Goal: Task Accomplishment & Management: Manage account settings

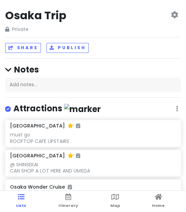
scroll to position [470, 0]
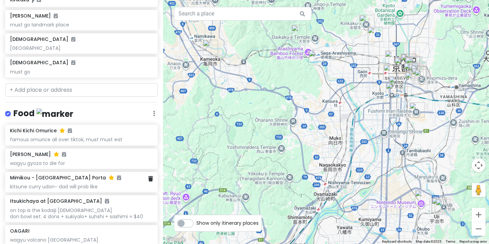
scroll to position [306, 0]
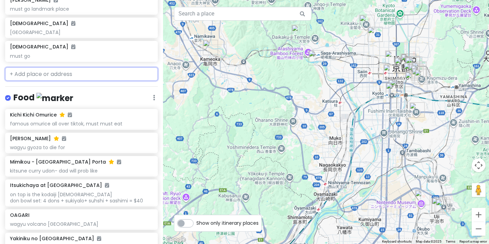
click at [90, 67] on input "text" at bounding box center [81, 74] width 153 height 14
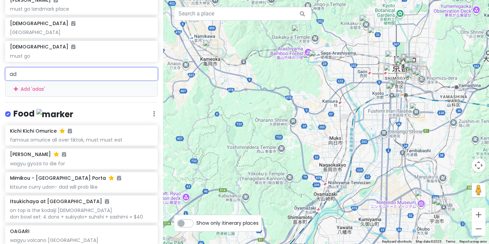
type input "a"
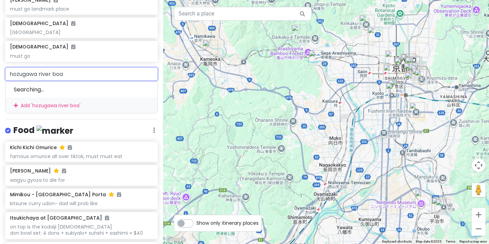
type input "hozugawa river boat"
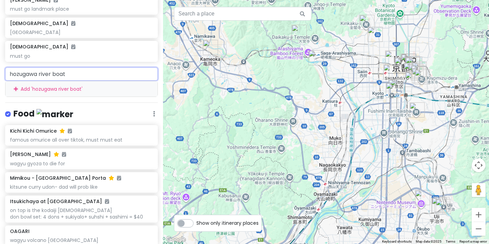
click at [90, 67] on input "hozugawa river boat" at bounding box center [81, 74] width 153 height 14
click at [92, 81] on div "Add ' hozugawa river boat '" at bounding box center [82, 88] width 152 height 15
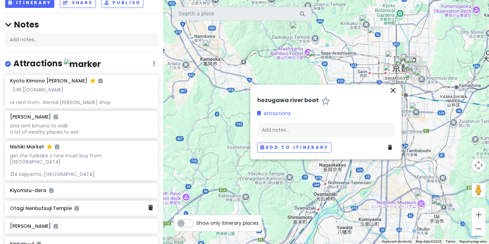
scroll to position [0, 0]
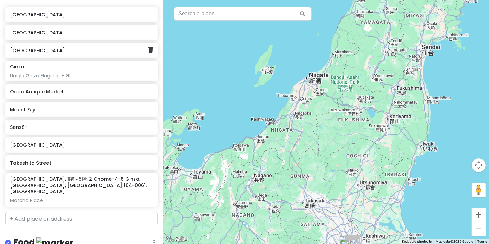
scroll to position [115, 0]
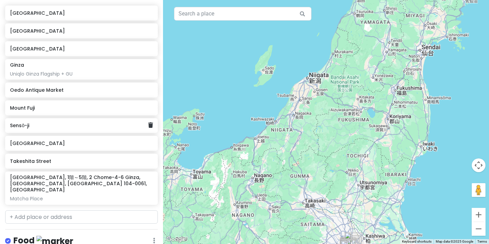
click at [100, 126] on h6 "Sensō-ji" at bounding box center [79, 125] width 138 height 6
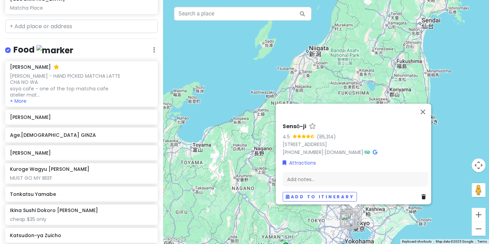
scroll to position [382, 0]
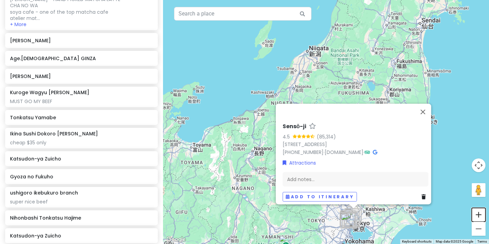
click at [482, 216] on button "Zoom in" at bounding box center [479, 215] width 14 height 14
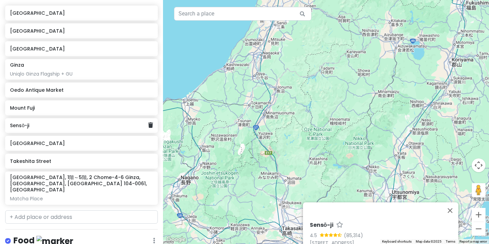
scroll to position [0, 0]
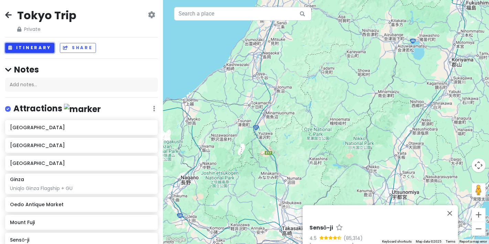
click at [41, 49] on button "Itinerary" at bounding box center [29, 48] width 49 height 10
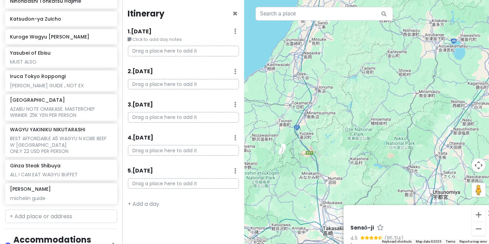
scroll to position [684, 0]
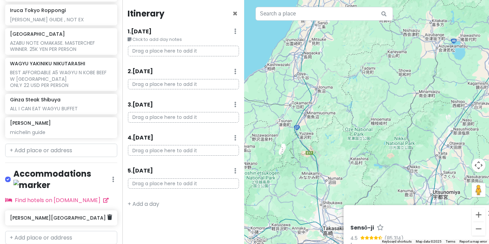
click at [33, 211] on div "柴田第一ビル" at bounding box center [61, 218] width 112 height 15
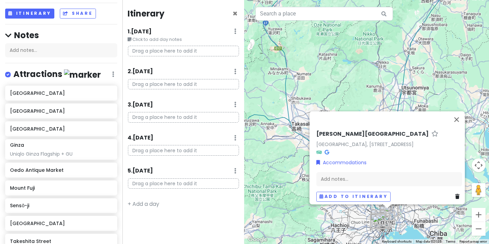
scroll to position [0, 0]
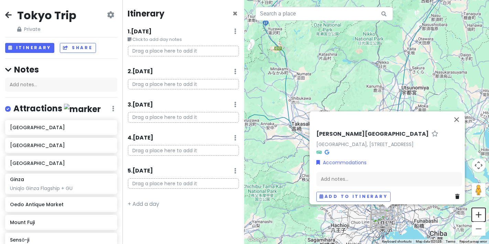
click at [475, 216] on button "Zoom in" at bounding box center [479, 215] width 14 height 14
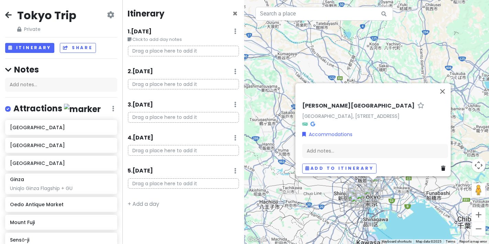
drag, startPoint x: 398, startPoint y: 97, endPoint x: 360, endPoint y: -39, distance: 141.4
click at [360, 0] on html "Tokyo Trip Private Change Dates Make a Copy Delete Trip Go Pro ⚡️ Give Feedback…" at bounding box center [244, 122] width 489 height 244
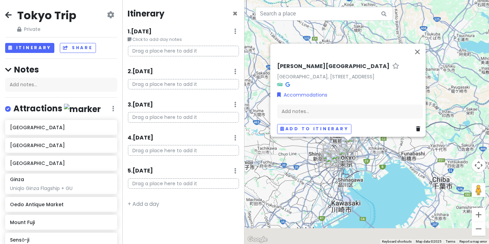
drag, startPoint x: 433, startPoint y: 211, endPoint x: 416, endPoint y: 164, distance: 49.3
click at [416, 164] on div "柴田第一ビル Japan, 〒101-0041 Tokyo, Chiyoda City, Kanda Sudachō, 2-chōme−9−５ 柴田第一ビル …" at bounding box center [367, 122] width 245 height 244
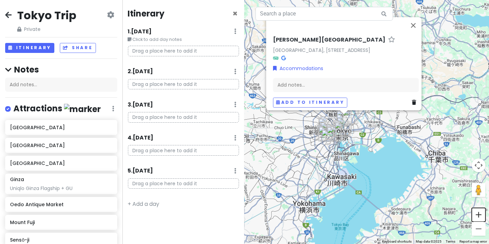
click at [481, 215] on button "Zoom in" at bounding box center [479, 215] width 14 height 14
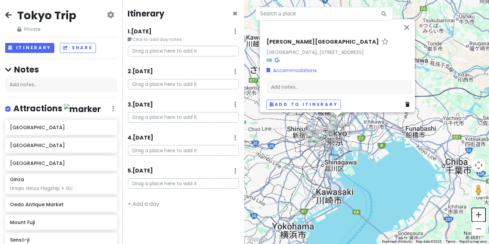
click at [481, 215] on button "Zoom in" at bounding box center [479, 215] width 14 height 14
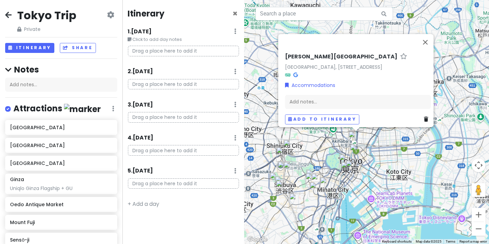
drag, startPoint x: 343, startPoint y: 176, endPoint x: 439, endPoint y: 162, distance: 96.9
click at [439, 162] on div "柴田第一ビル Japan, 〒101-0041 Tokyo, Chiyoda City, Kanda Sudachō, 2-chōme−9−５ 柴田第一ビル …" at bounding box center [367, 122] width 245 height 244
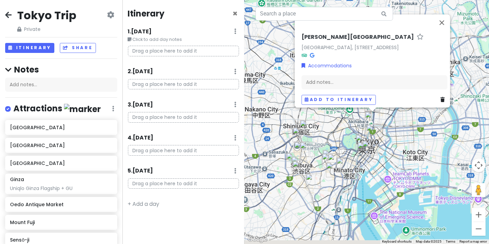
drag, startPoint x: 437, startPoint y: 209, endPoint x: 440, endPoint y: 194, distance: 15.8
click at [440, 194] on div "柴田第一ビル Japan, 〒101-0041 Tokyo, Chiyoda City, Kanda Sudachō, 2-chōme−9−５ 柴田第一ビル …" at bounding box center [367, 122] width 245 height 244
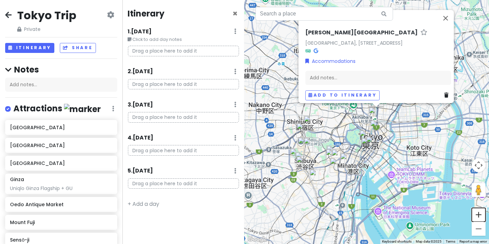
click at [475, 218] on button "Zoom in" at bounding box center [479, 215] width 14 height 14
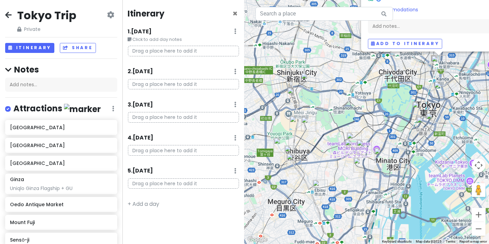
drag, startPoint x: 399, startPoint y: 185, endPoint x: 456, endPoint y: 134, distance: 76.7
click at [456, 134] on div "柴田第一ビル Japan, 〒101-0041 Tokyo, Chiyoda City, Kanda Sudachō, 2-chōme−9−５ 柴田第一ビル …" at bounding box center [367, 122] width 245 height 244
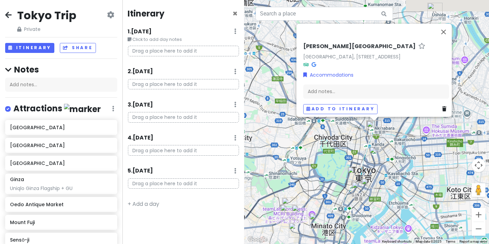
drag, startPoint x: 453, startPoint y: 122, endPoint x: 389, endPoint y: 171, distance: 81.0
click at [388, 187] on div "柴田第一ビル Japan, 〒101-0041 Tokyo, Chiyoda City, Kanda Sudachō, 2-chōme−9−５ 柴田第一ビル …" at bounding box center [367, 122] width 245 height 244
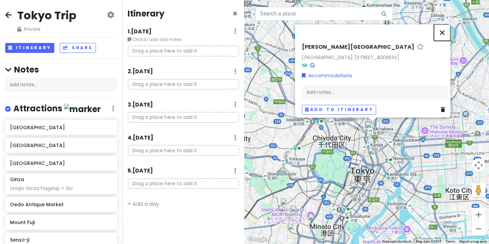
click at [447, 24] on button "Close" at bounding box center [442, 32] width 17 height 17
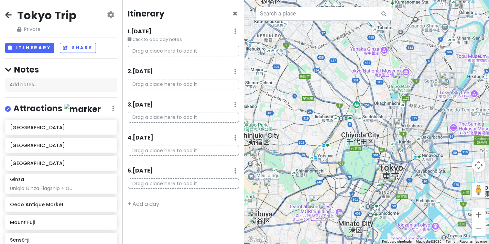
drag, startPoint x: 461, startPoint y: 67, endPoint x: 489, endPoint y: 59, distance: 28.9
click at [489, 60] on div at bounding box center [367, 122] width 245 height 244
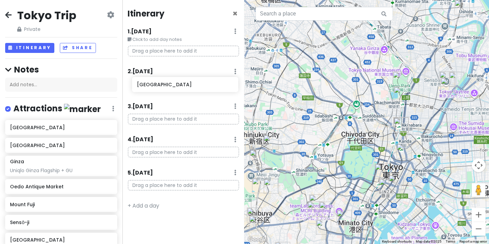
drag, startPoint x: 62, startPoint y: 162, endPoint x: 189, endPoint y: 84, distance: 148.9
click at [189, 84] on div "Tokyo Trip Private Change Dates Make a Copy Delete Trip Go Pro ⚡️ Give Feedback…" at bounding box center [244, 122] width 489 height 244
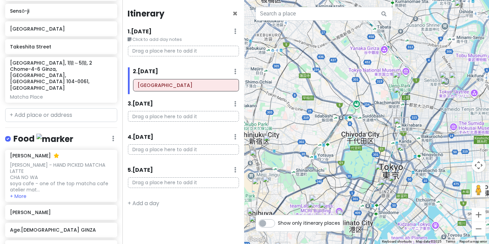
scroll to position [267, 0]
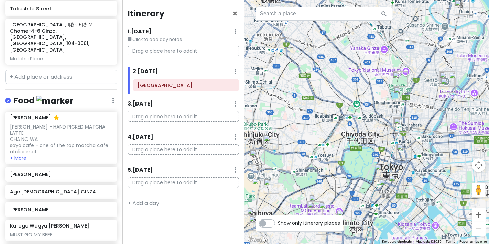
click at [350, 55] on div at bounding box center [367, 122] width 245 height 244
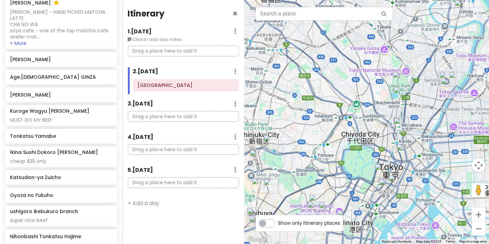
scroll to position [497, 0]
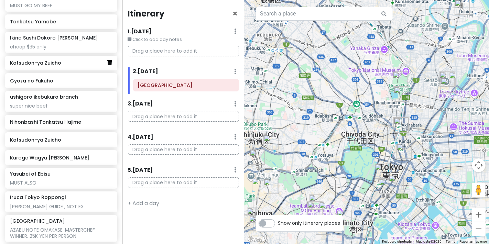
click at [107, 58] on link at bounding box center [109, 62] width 5 height 9
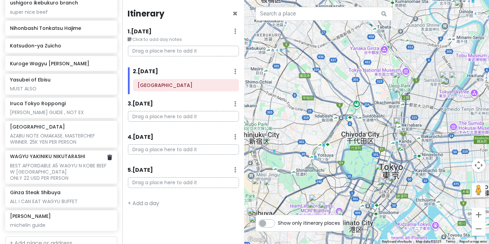
scroll to position [611, 0]
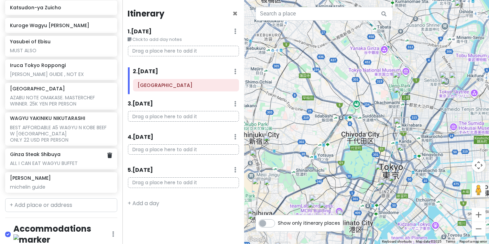
click at [103, 160] on div "ALL I CAN EAT WAGYU BUFFET" at bounding box center [61, 163] width 102 height 6
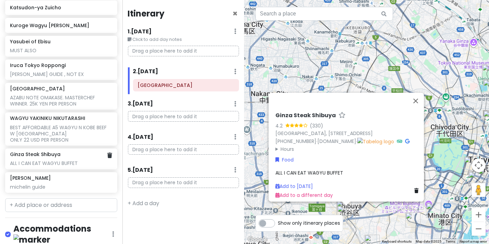
click at [104, 160] on div "ALL I CAN EAT WAGYU BUFFET" at bounding box center [61, 163] width 102 height 6
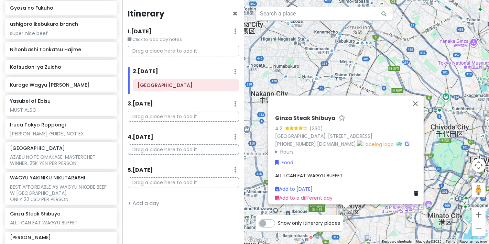
scroll to position [552, 0]
click at [103, 154] on div "AZABU NOTE OMAKASE. MASTERCHEF WINNER. 25K YEN PER PERSON" at bounding box center [61, 160] width 102 height 12
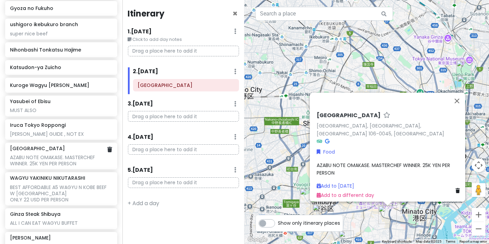
click at [107, 146] on div at bounding box center [109, 150] width 5 height 9
click at [107, 147] on icon at bounding box center [109, 150] width 5 height 6
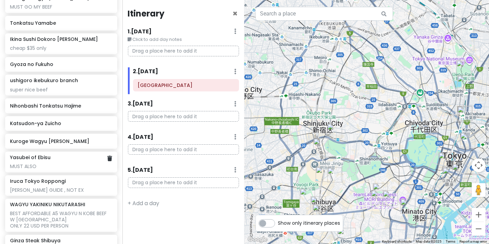
scroll to position [483, 0]
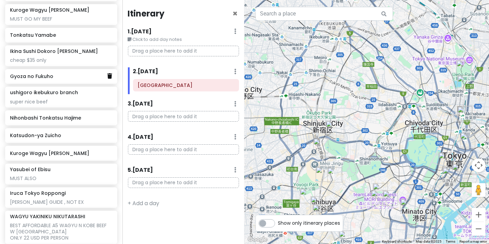
click at [107, 73] on icon at bounding box center [109, 76] width 5 height 6
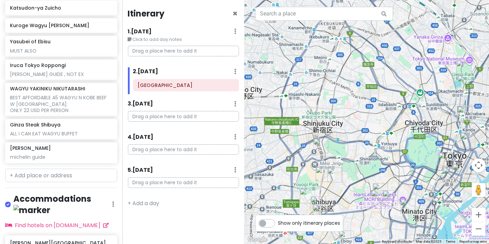
scroll to position [619, 0]
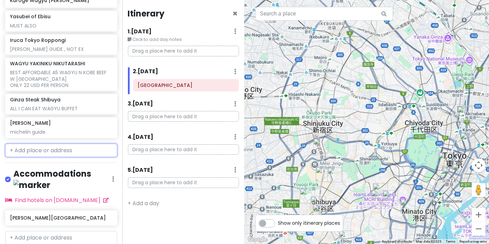
click at [73, 144] on input "text" at bounding box center [61, 151] width 112 height 14
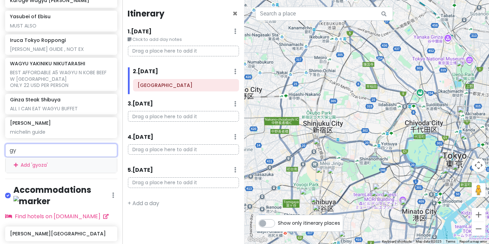
type input "g"
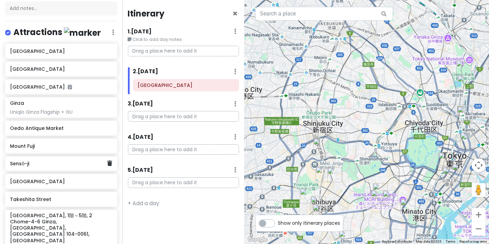
scroll to position [153, 0]
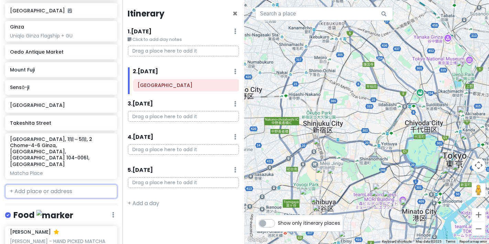
click at [71, 185] on input "text" at bounding box center [61, 192] width 112 height 14
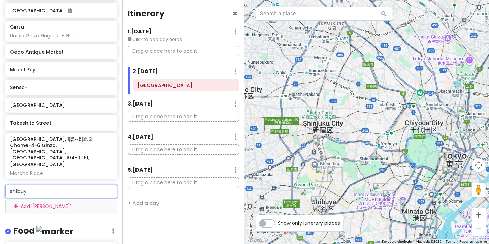
type input "shibuya"
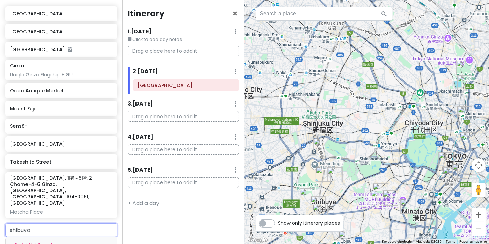
scroll to position [38, 0]
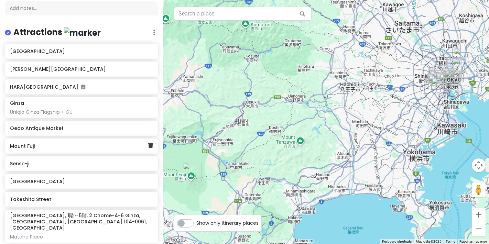
scroll to position [191, 0]
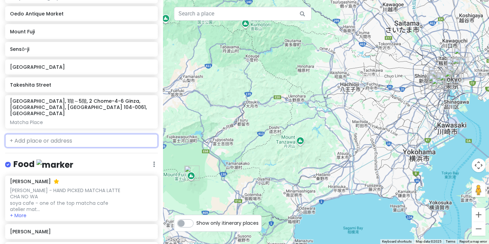
click at [86, 134] on input "text" at bounding box center [81, 141] width 153 height 14
click at [85, 134] on input "text" at bounding box center [81, 141] width 153 height 14
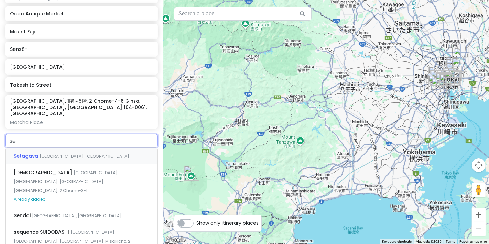
type input "sen"
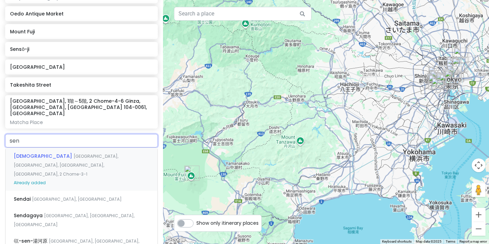
click at [87, 153] on span "Japan, Tokyo, Taito City, Asakusa, 2 Chome−3−1" at bounding box center [66, 164] width 105 height 23
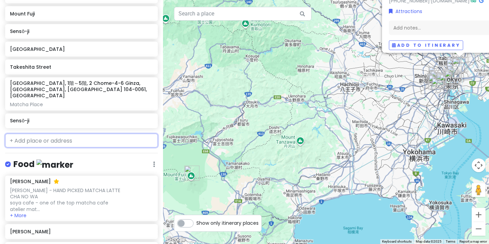
click at [76, 134] on input "text" at bounding box center [81, 141] width 153 height 14
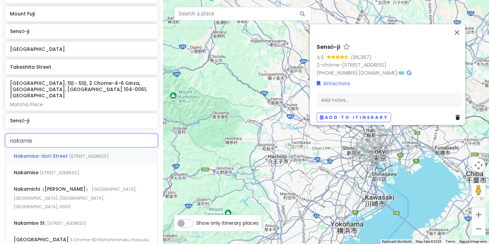
type input "nakamise"
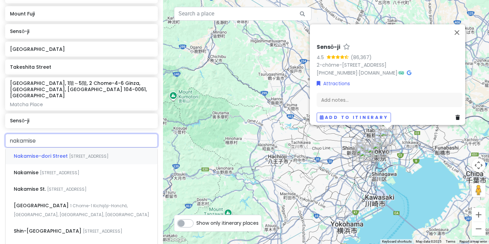
click at [64, 154] on div "Nakamise-dori Street 1 Chome-36-3 Asakusa, Taito City, Tokyo, Japan" at bounding box center [82, 156] width 152 height 17
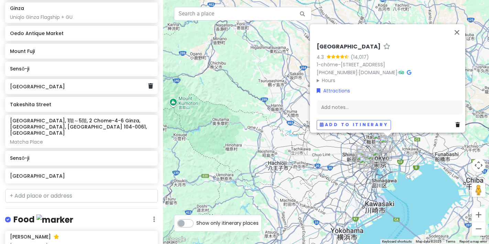
scroll to position [189, 0]
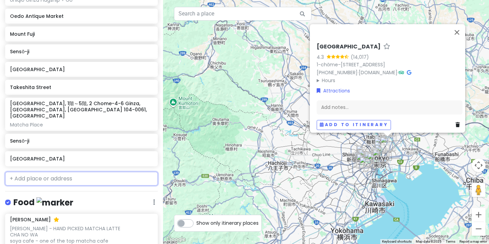
click at [72, 177] on input "text" at bounding box center [81, 179] width 153 height 14
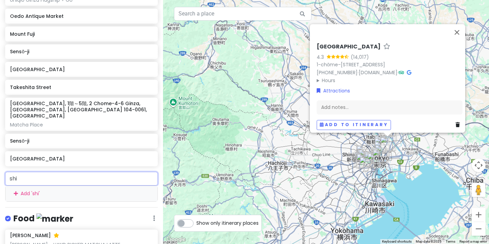
type input "shin"
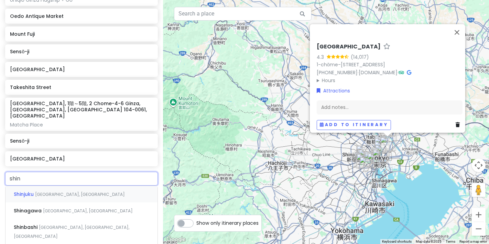
click at [81, 186] on div "Shinjuku Tokyo, Japan" at bounding box center [82, 194] width 152 height 17
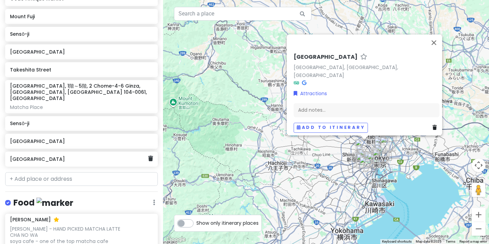
click at [100, 156] on h6 "Shinjuku City" at bounding box center [79, 159] width 138 height 6
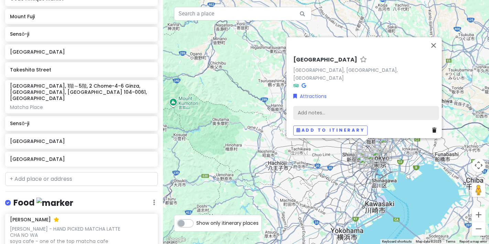
click at [328, 107] on div "Add notes..." at bounding box center [367, 113] width 146 height 14
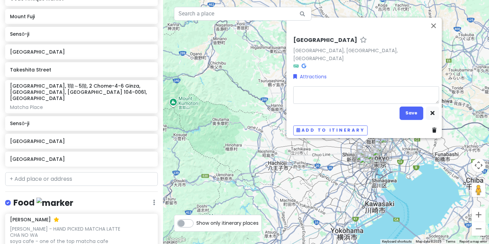
type textarea "x"
type textarea "s"
type textarea "x"
type textarea "sj"
type textarea "x"
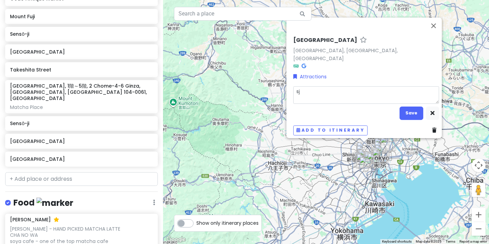
type textarea "sji"
type textarea "x"
type textarea "sjin"
type textarea "x"
type textarea "sji"
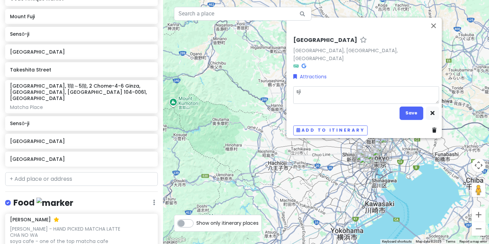
type textarea "x"
type textarea "sj"
type textarea "x"
type textarea "s"
type textarea "x"
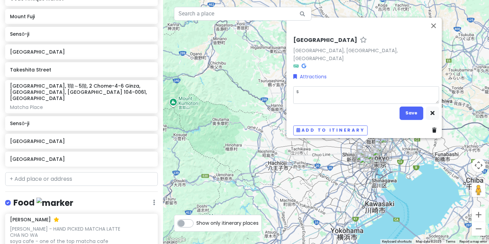
type textarea "sh"
type textarea "x"
type textarea "shi"
type textarea "x"
type textarea "shin"
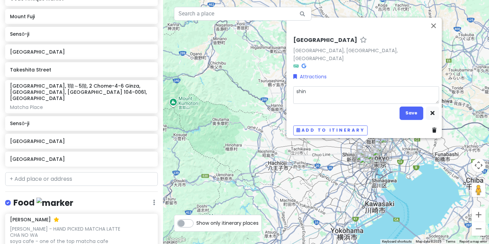
type textarea "x"
type textarea "shinj"
type textarea "x"
type textarea "shinju"
type textarea "x"
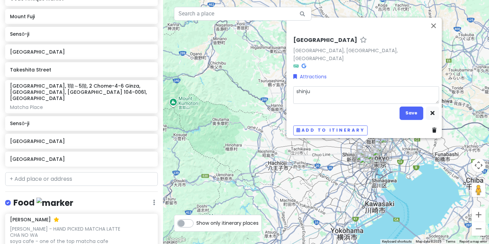
type textarea "shinjuk"
type textarea "x"
type textarea "shinjuku"
type textarea "x"
type textarea "shinjuku"
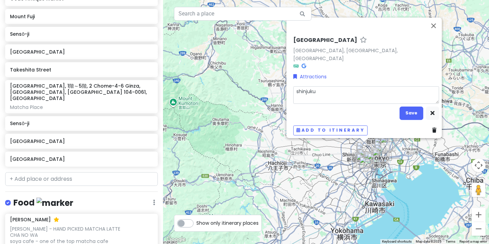
type textarea "x"
type textarea "shinjuku g"
type textarea "x"
type textarea "shinjuku ga"
type textarea "x"
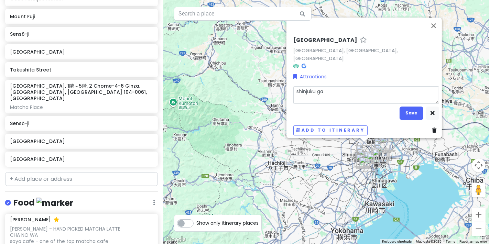
type textarea "shinjuku gar"
type textarea "x"
type textarea "shinjuku gard"
type textarea "x"
type textarea "shinjuku garde"
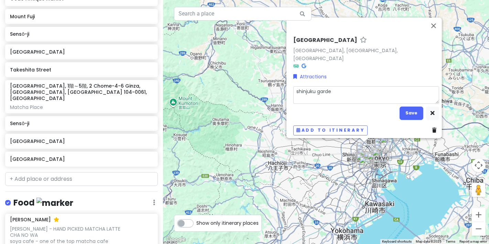
type textarea "x"
type textarea "shinjuku garden"
type textarea "x"
type textarea "shinjuku garden"
click at [412, 108] on button "Save" at bounding box center [412, 113] width 24 height 13
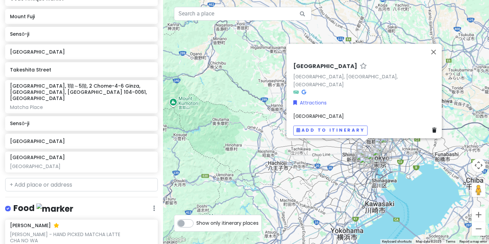
scroll to position [212, 0]
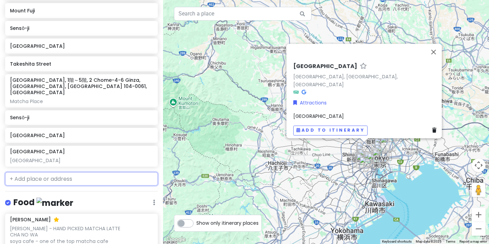
click at [75, 172] on input "text" at bounding box center [81, 179] width 153 height 14
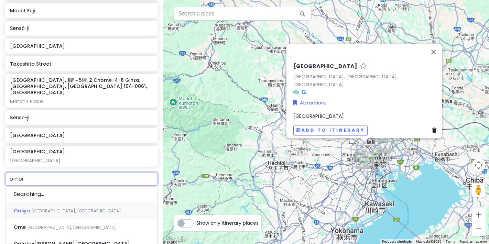
type input "omoid"
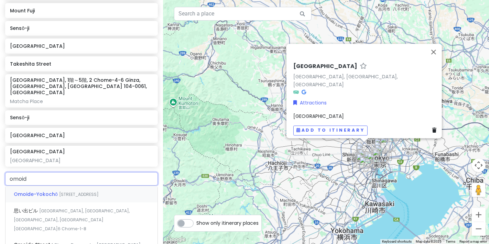
click at [78, 192] on span "1 Chome-2 Nishishinjuku, Shinjuku City, Tokyo, Japan" at bounding box center [79, 195] width 40 height 6
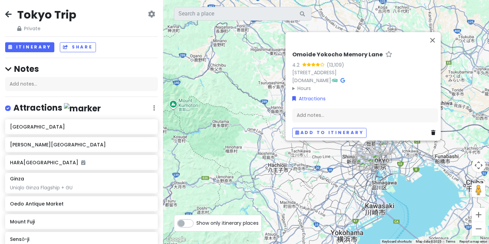
scroll to position [0, 0]
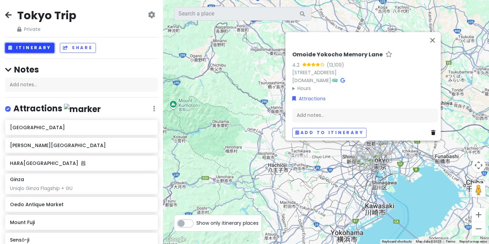
click at [35, 47] on button "Itinerary" at bounding box center [29, 48] width 49 height 10
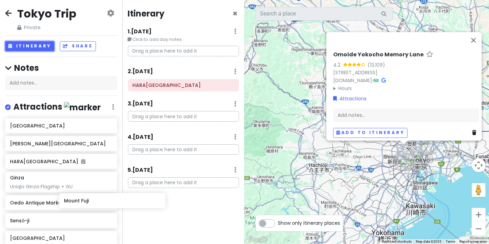
scroll to position [2, 0]
drag, startPoint x: 55, startPoint y: 225, endPoint x: 175, endPoint y: 130, distance: 153.9
click at [175, 130] on div "Tokyo Trip Private Change Dates Make a Copy Delete Trip Go Pro ⚡️ Give Feedback…" at bounding box center [244, 122] width 489 height 244
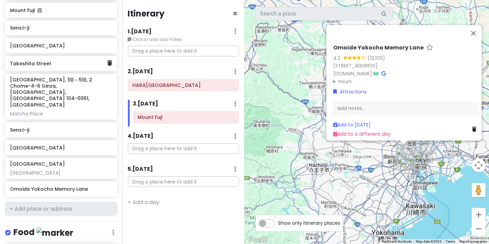
scroll to position [231, 0]
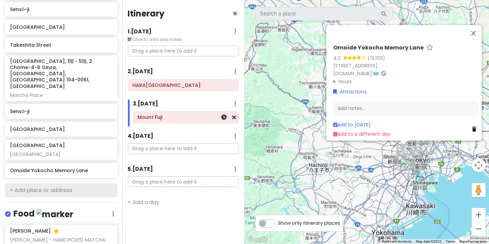
click at [164, 117] on h6 "Mount Fuji" at bounding box center [186, 117] width 97 height 6
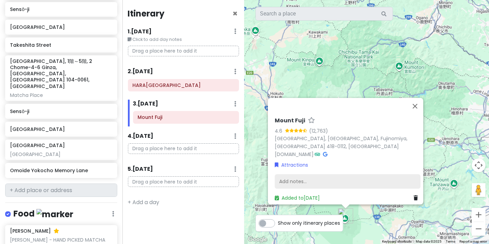
click at [326, 178] on div "Add notes..." at bounding box center [348, 181] width 146 height 14
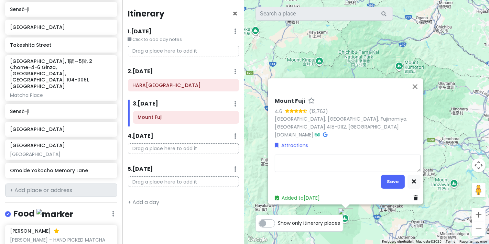
type textarea "x"
type textarea "O"
type textarea "x"
type textarea "Oi"
type textarea "x"
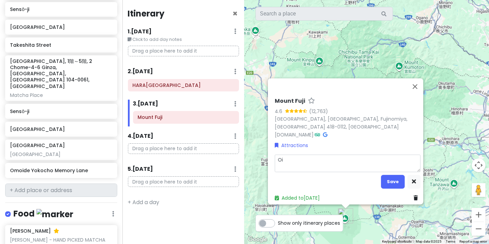
type textarea "Ois"
type textarea "x"
type textarea "Oish"
type textarea "x"
type textarea "Oishi"
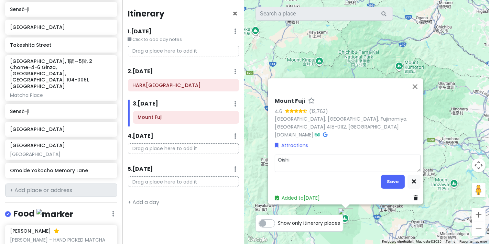
type textarea "x"
type textarea "Oishi"
type textarea "x"
type textarea "Oishi P"
type textarea "x"
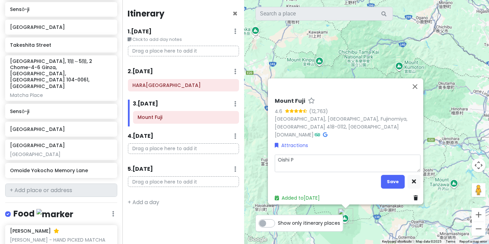
type textarea "Oishi Pa"
type textarea "x"
type textarea "Oishi Par"
type textarea "x"
type textarea "Oishi Park"
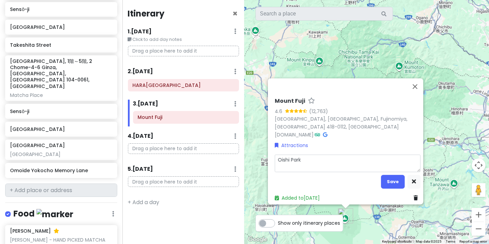
type textarea "x"
type textarea "Oishi Park"
type textarea "x"
type textarea "Oishi Park"
type textarea "x"
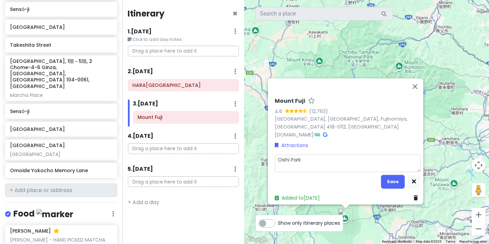
type textarea "Oishi Park C"
type textarea "x"
type textarea "Oishi Park Ch"
type textarea "x"
type textarea "Oishi Park Chu"
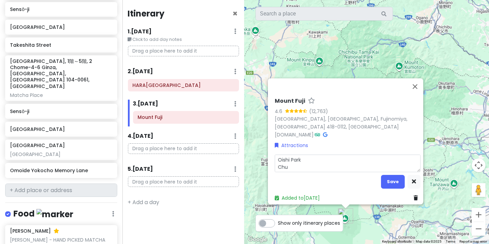
type textarea "x"
type textarea "Oishi Park Chur"
type textarea "x"
type textarea "Oishi Park Chure"
type textarea "x"
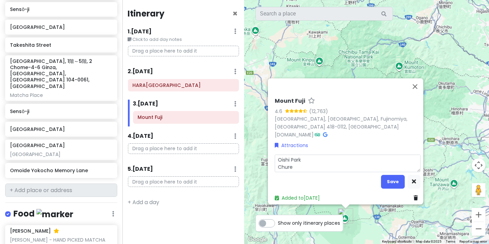
type textarea "Oishi Park Churei"
type textarea "x"
type textarea "Oishi Park Chureit"
type textarea "x"
type textarea "Oishi Park Chureito"
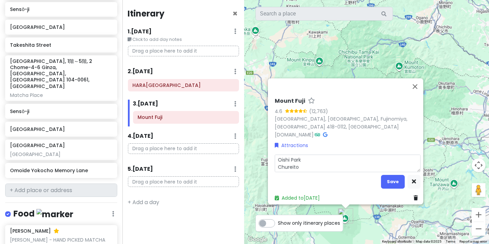
type textarea "x"
type textarea "Oishi Park Chureito"
type textarea "x"
type textarea "Oishi Park Chureito P"
type textarea "x"
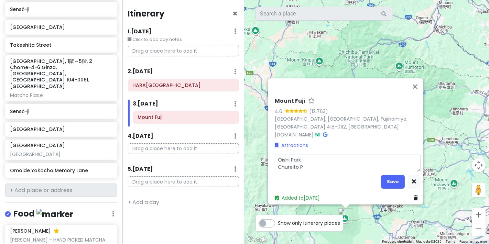
type textarea "Oishi Park Chureito Pa"
type textarea "x"
type textarea "Oishi Park Chureito Pag"
type textarea "x"
type textarea "Oishi Park Chureito Pago"
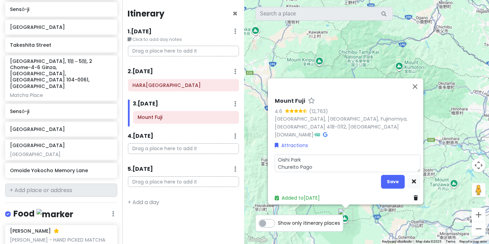
type textarea "x"
type textarea "Oishi Park Chureito Pagod"
type textarea "x"
type textarea "Oishi Park Chureito Pagoda"
type textarea "x"
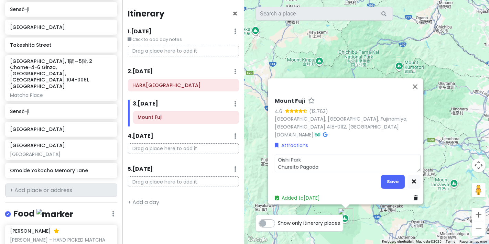
type textarea "Oishi Park Chureito Pagoda"
type textarea "x"
type textarea "Oishi Park Chureito Pagoda"
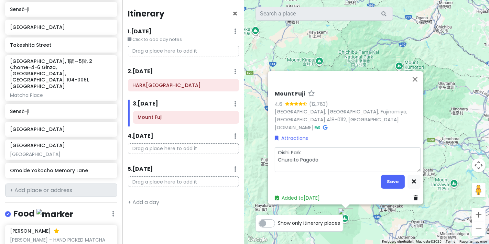
type textarea "x"
type textarea "Oishi Park Chureito Pagoda I"
type textarea "x"
type textarea "Oishi Park Chureito Pagoda Ic"
type textarea "x"
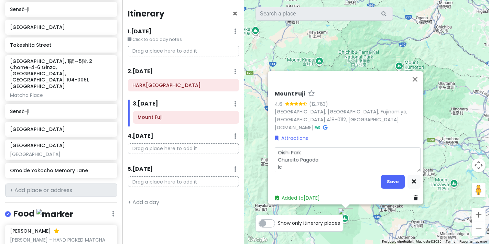
type textarea "Oishi Park Chureito Pagoda Icn"
type textarea "x"
type textarea "Oishi Park Chureito Pagoda Icno"
type textarea "x"
type textarea "Oishi Park Chureito Pagoda Icnoi"
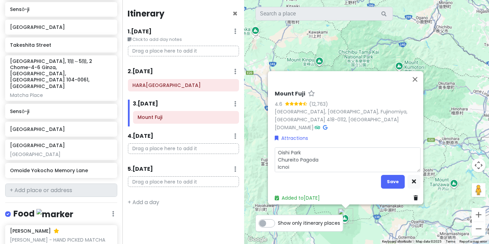
type textarea "x"
type textarea "Oishi Park Chureito Pagoda Icnoic"
type textarea "x"
type textarea "Oishi Park Chureito Pagoda Icnoic"
type textarea "x"
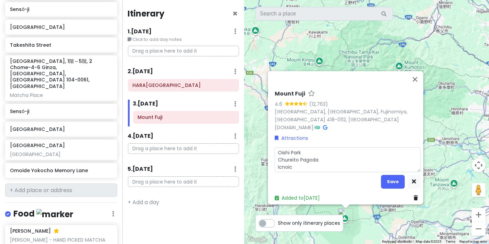
type textarea "Oishi Park Chureito Pagoda Icnoic"
type textarea "x"
type textarea "Oishi Park Chureito Pagoda Icnoi"
type textarea "x"
type textarea "Oishi Park Chureito Pagoda Icno"
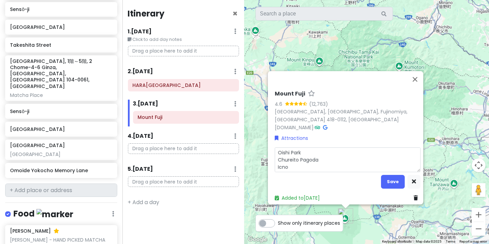
type textarea "x"
type textarea "Oishi Park Chureito Pagoda Icn"
type textarea "x"
type textarea "Oishi Park Chureito Pagoda Ic"
type textarea "x"
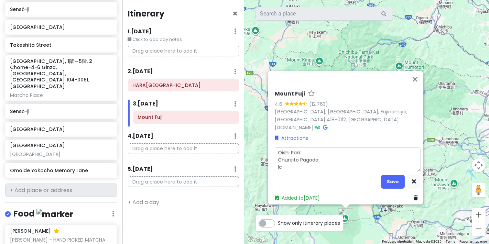
type textarea "Oishi Park Chureito Pagoda I"
type textarea "x"
type textarea "Oishi Park Chureito Pagoda Ic"
type textarea "x"
type textarea "Oishi Park Chureito Pagoda Ico"
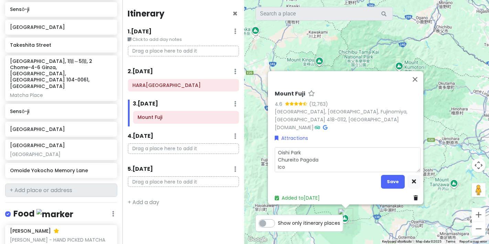
type textarea "x"
type textarea "Oishi Park Chureito Pagoda Icon"
type textarea "x"
type textarea "Oishi Park Chureito Pagoda Iconi"
type textarea "x"
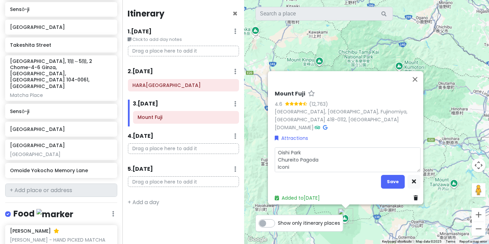
type textarea "Oishi Park Chureito Pagoda Iconic"
type textarea "x"
type textarea "Oishi Park Chureito Pagoda Iconic"
type textarea "x"
type textarea "Oishi Park Chureito Pagoda Iconic L"
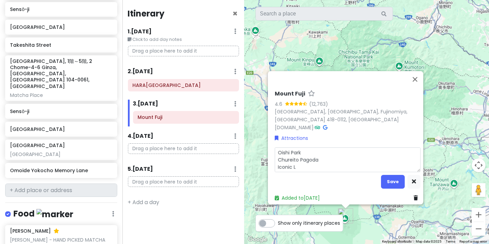
type textarea "x"
type textarea "Oishi Park Chureito Pagoda Iconic La"
type textarea "x"
type textarea "Oishi Park Chureito Pagoda Iconic Law"
type textarea "x"
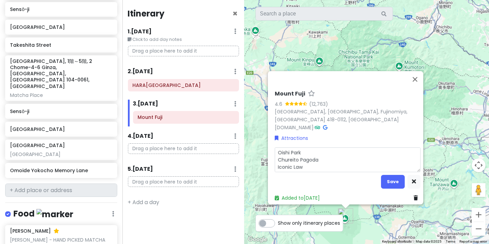
type textarea "Oishi Park Chureito Pagoda Iconic Laws"
type textarea "x"
type textarea "Oishi Park Chureito Pagoda Iconic Lawso"
type textarea "x"
type textarea "Oishi Park Chureito Pagoda Iconic Lawson"
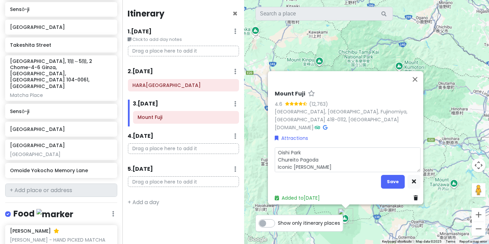
type textarea "x"
type textarea "Oishi Park Chureito Pagoda Iconic Lawson"
type textarea "x"
type textarea "Oishi Park Chureito Pagoda Iconic Lawson"
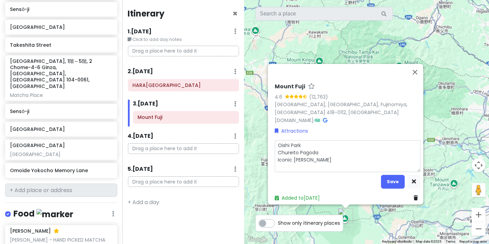
type textarea "x"
type textarea "Oishi Park Chureito Pagoda Iconic Lawson"
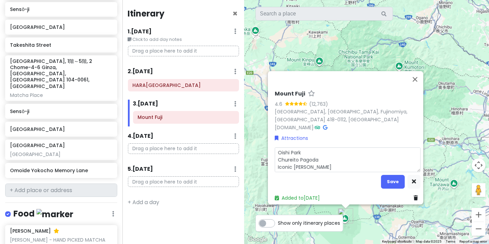
type textarea "x"
type textarea "Oishi Park Chureito Pagoda Iconic Lawson &"
type textarea "x"
type textarea "Oishi Park Chureito Pagoda Iconic Lawson &"
type textarea "x"
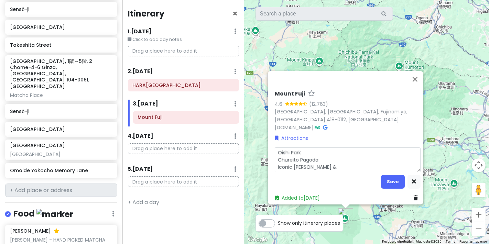
type textarea "Oishi Park Chureito Pagoda Iconic Lawson & t"
type textarea "x"
type textarea "Oishi Park Chureito Pagoda Iconic Lawson & th"
type textarea "x"
type textarea "Oishi Park Chureito Pagoda Iconic Lawson & the"
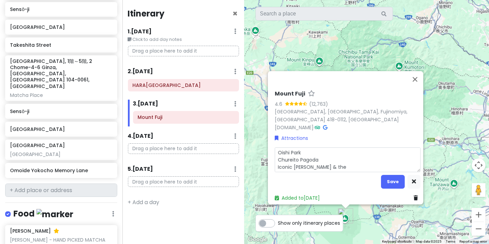
type textarea "x"
type textarea "Oishi Park Chureito Pagoda Iconic Lawson & the"
type textarea "x"
type textarea "Oishi Park Chureito Pagoda Iconic Lawson & the r"
type textarea "x"
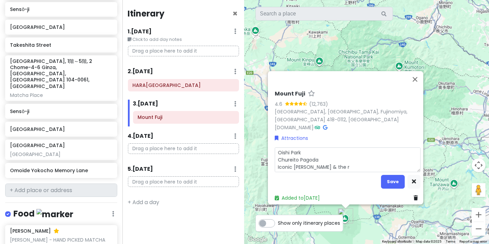
type textarea "Oishi Park Chureito Pagoda Iconic Lawson & the ro"
type textarea "x"
type textarea "Oishi Park Chureito Pagoda Iconic Lawson & the roa"
type textarea "x"
type textarea "Oishi Park Chureito Pagoda Iconic Lawson & the road"
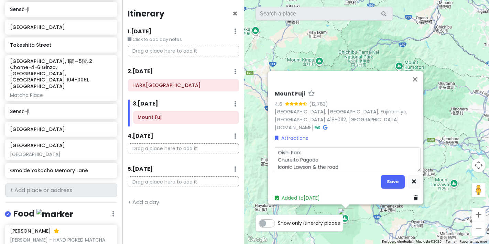
type textarea "x"
type textarea "Oishi Park Chureito Pagoda Iconic Lawson & the road b"
type textarea "x"
type textarea "Oishi Park Chureito Pagoda Iconic Lawson & the road be"
type textarea "x"
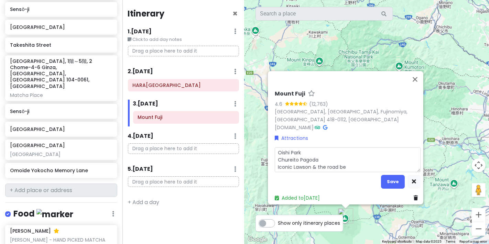
type textarea "Oishi Park Chureito Pagoda Iconic Lawson & the road bes"
type textarea "x"
type textarea "Oishi Park Chureito Pagoda Iconic Lawson & the road besid"
type textarea "x"
type textarea "Oishi Park Chureito Pagoda Iconic Lawson & the road beside"
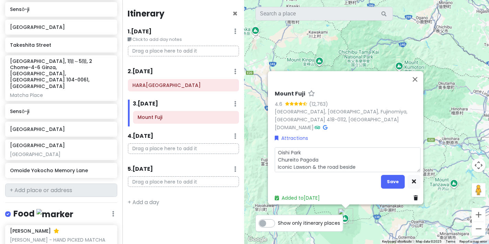
type textarea "x"
type textarea "Oishi Park Chureito Pagoda Iconic Lawson & the road beside l"
type textarea "x"
type textarea "Oishi Park Chureito Pagoda Iconic Lawson & the road beside la"
type textarea "x"
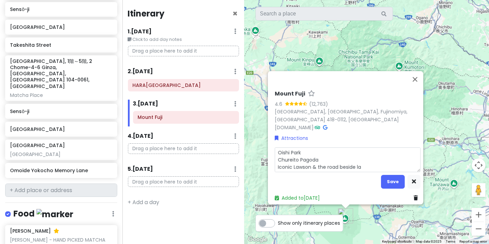
type textarea "Oishi Park Chureito Pagoda Iconic Lawson & the road beside law"
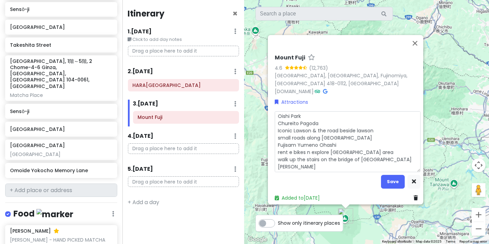
scroll to position [0, 0]
click at [351, 142] on textarea "Oishi Park Chureito Pagoda Iconic Lawson & the road beside lawson small roads a…" at bounding box center [348, 141] width 146 height 61
click at [366, 133] on textarea "Oishi Park Chureito Pagoda Iconic Lawson & the road beside lawson small roads a…" at bounding box center [348, 141] width 146 height 61
click at [339, 117] on textarea "Oishi Park Chureito Pagoda Iconic Lawson & the road beside lawson small roads a…" at bounding box center [348, 141] width 146 height 61
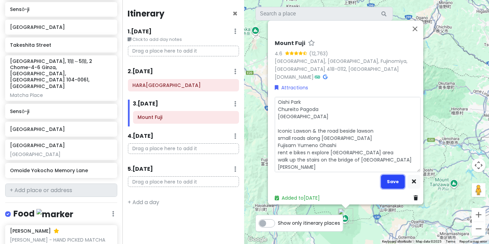
click at [391, 180] on button "Save" at bounding box center [393, 181] width 24 height 13
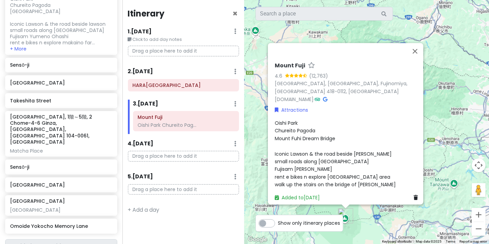
scroll to position [287, 0]
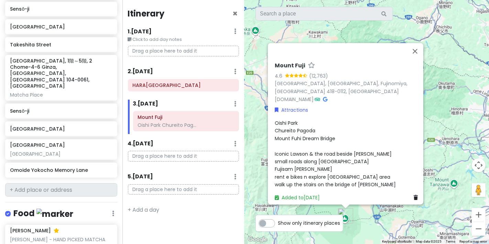
click at [325, 167] on span "Oishi Park Chureito Pagoda Mount Fuhi Dream Bridge Iconic Lawson & the road bes…" at bounding box center [335, 154] width 121 height 68
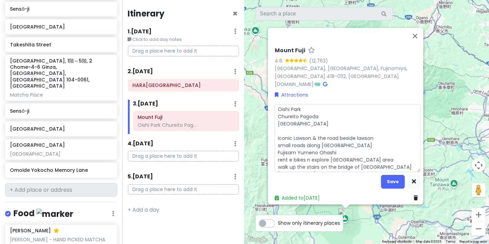
scroll to position [1, 0]
click at [288, 127] on textarea "Oishi Park Chureito Pagoda Mount Fuhi Dream Bridge Iconic Lawson & the road bes…" at bounding box center [348, 138] width 146 height 68
click at [382, 180] on button "Save" at bounding box center [393, 181] width 24 height 13
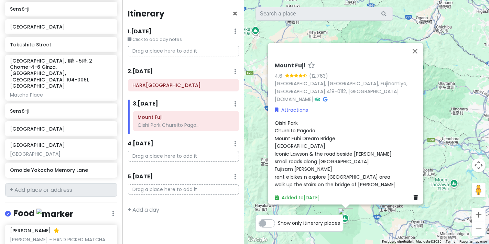
click at [324, 154] on span "Oishi Park Chureito Pagoda Mount Fuhi Dream Bridge Shirato Falls Iconic Lawson …" at bounding box center [335, 154] width 121 height 68
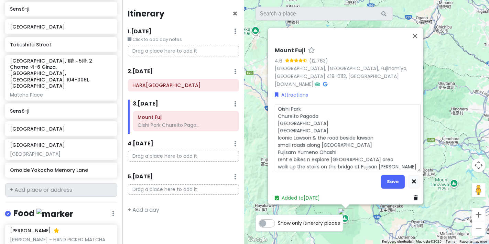
click at [321, 124] on textarea "Oishi Park Chureito Pagoda Mount Fuhi Dream Bridge Shirato Falls Iconic Lawson …" at bounding box center [348, 138] width 146 height 68
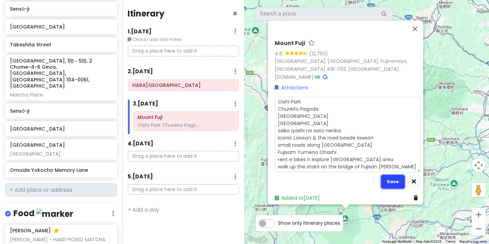
click at [392, 178] on button "Save" at bounding box center [393, 181] width 24 height 13
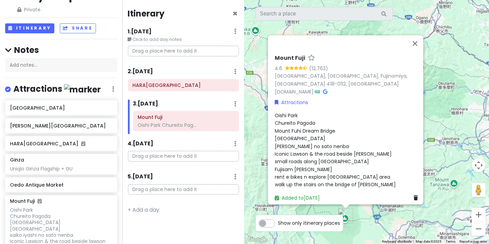
scroll to position [19, 0]
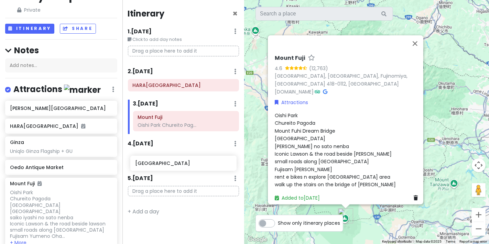
drag, startPoint x: 54, startPoint y: 112, endPoint x: 179, endPoint y: 168, distance: 137.2
click at [179, 168] on div "Tokyo Trip Private Change Dates Make a Copy Delete Trip Go Pro ⚡️ Give Feedback…" at bounding box center [244, 122] width 489 height 244
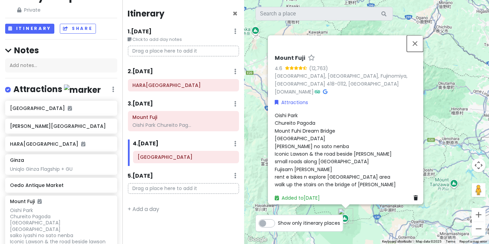
click at [417, 48] on button "Close" at bounding box center [415, 43] width 17 height 17
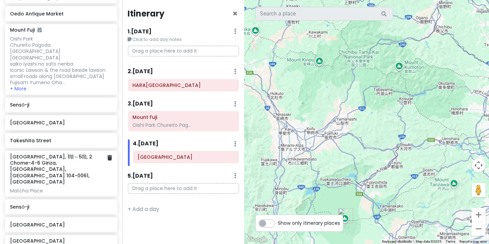
scroll to position [267, 0]
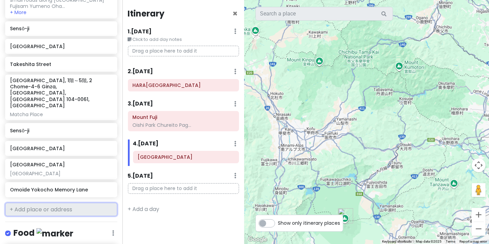
click at [48, 203] on input "text" at bounding box center [61, 210] width 112 height 14
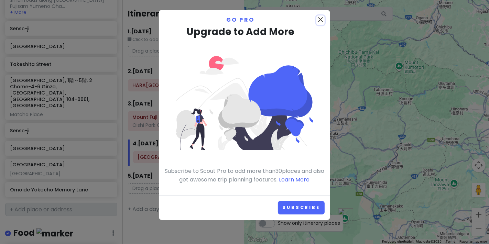
click at [320, 18] on icon "close" at bounding box center [321, 19] width 8 height 8
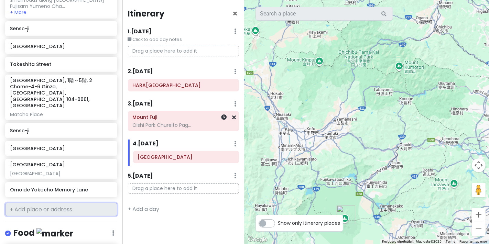
click at [183, 122] on div "Oishi Park Chureito Pag..." at bounding box center [183, 125] width 102 height 6
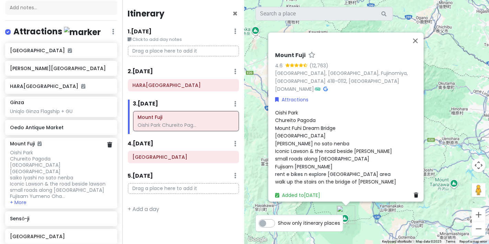
scroll to position [76, 0]
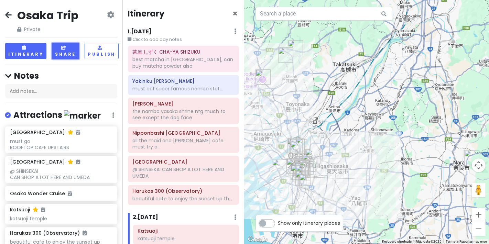
click at [63, 52] on button "Share" at bounding box center [65, 51] width 27 height 16
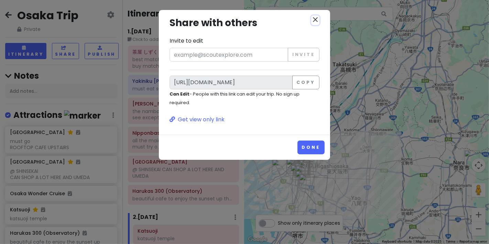
click at [315, 20] on icon "close" at bounding box center [315, 19] width 8 height 8
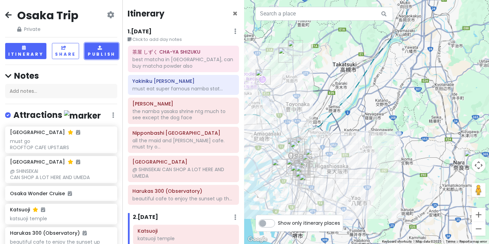
click at [104, 55] on button "Publish" at bounding box center [102, 51] width 34 height 16
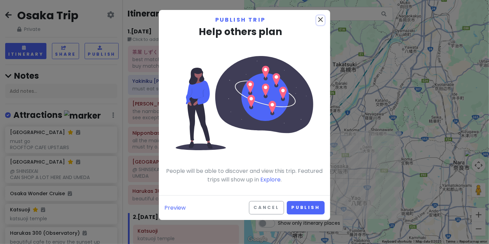
click at [321, 20] on icon "close" at bounding box center [321, 19] width 8 height 8
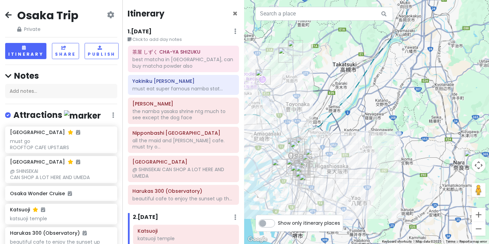
click at [107, 13] on icon at bounding box center [110, 15] width 7 height 6
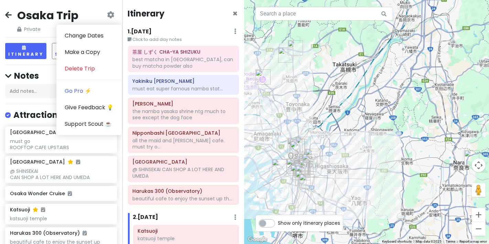
click at [90, 12] on div "Osaka Trip Private Change Dates Make a Copy Delete Trip Go Pro ⚡️ Give Feedback…" at bounding box center [61, 20] width 112 height 25
